Goal: Navigation & Orientation: Find specific page/section

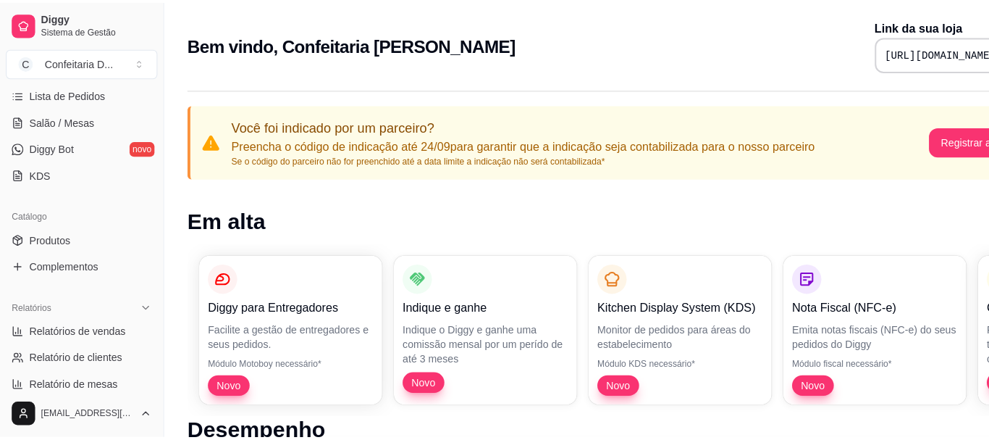
scroll to position [240, 0]
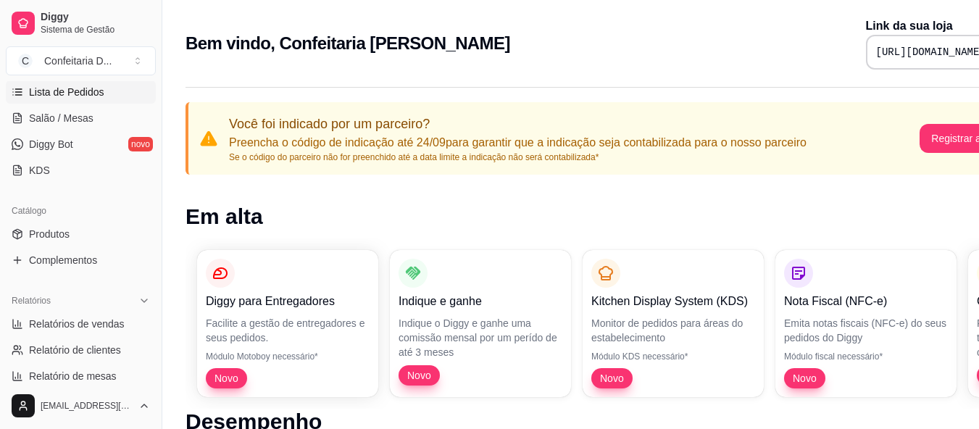
click at [84, 99] on link "Lista de Pedidos" at bounding box center [81, 91] width 150 height 23
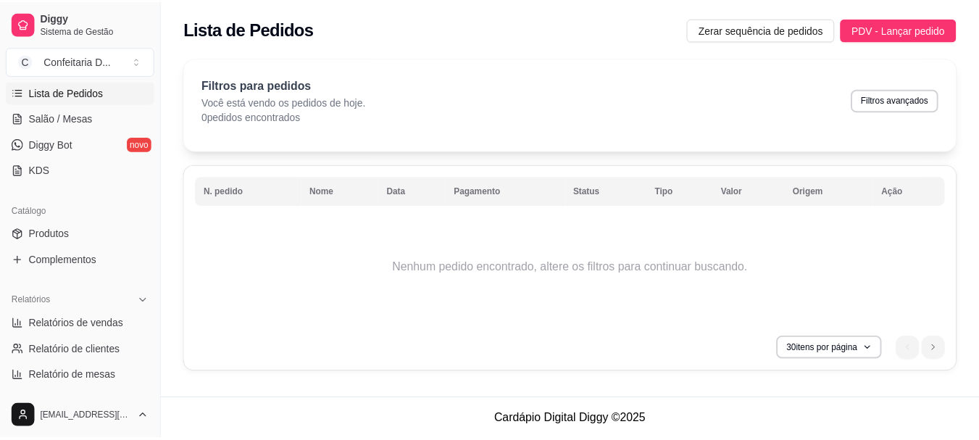
scroll to position [168, 0]
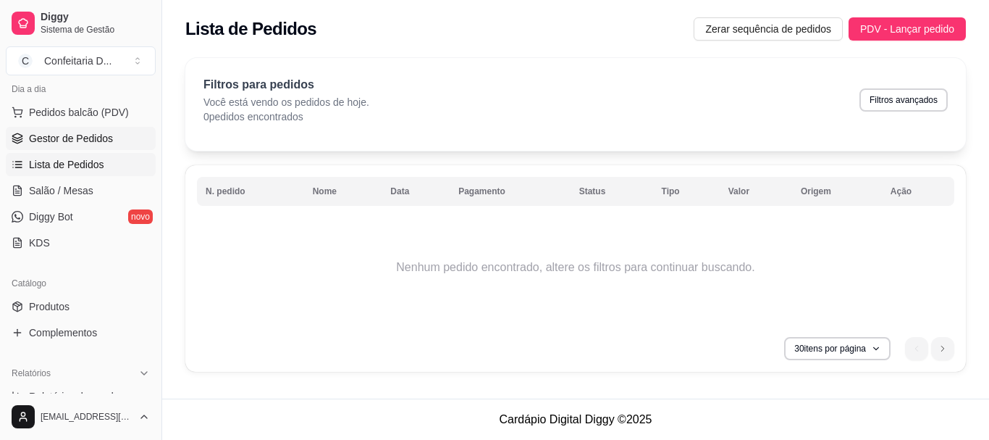
click at [84, 133] on span "Gestor de Pedidos" at bounding box center [71, 138] width 84 height 14
